Goal: Task Accomplishment & Management: Complete application form

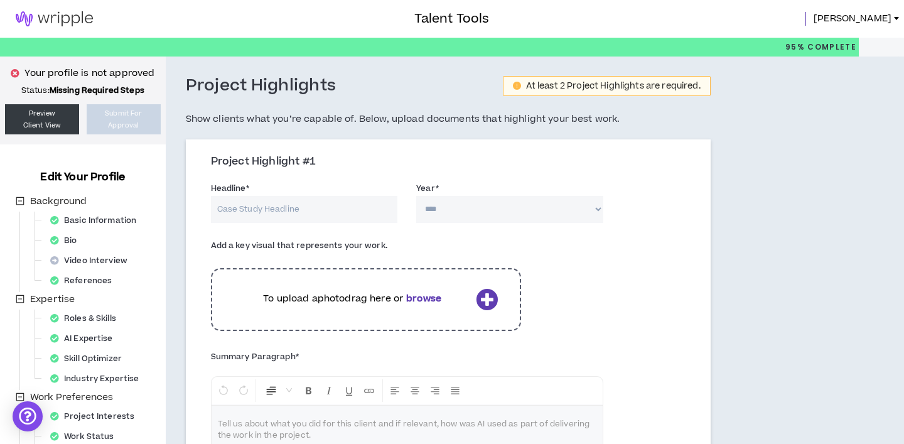
scroll to position [33, 0]
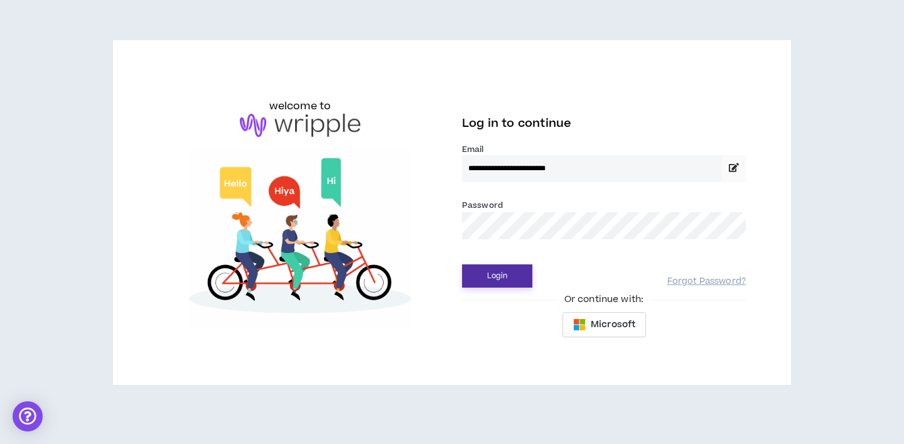
click at [509, 271] on button "Login" at bounding box center [497, 275] width 70 height 23
